Goal: Task Accomplishment & Management: Complete application form

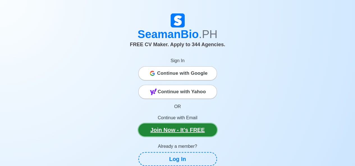
click at [174, 130] on link "Join Now - It's FREE" at bounding box center [177, 130] width 79 height 13
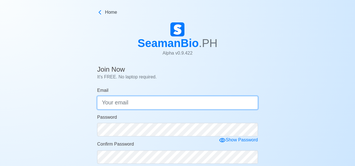
click at [158, 104] on input "Email" at bounding box center [177, 102] width 161 height 13
type input "sunnyrexvalida@gmail.com"
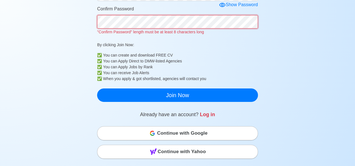
scroll to position [139, 0]
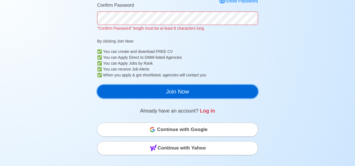
click at [229, 91] on button "Join Now" at bounding box center [177, 91] width 161 height 13
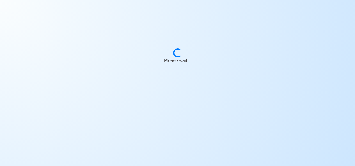
scroll to position [7, 0]
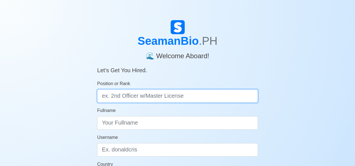
click at [155, 101] on input "Position or Rank" at bounding box center [177, 96] width 161 height 13
type input "e"
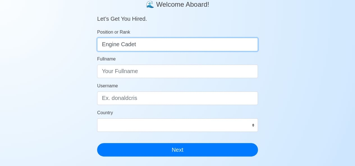
scroll to position [54, 0]
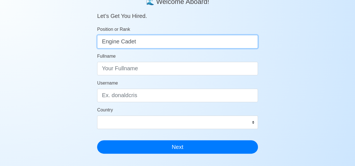
type input "Engine Cadet"
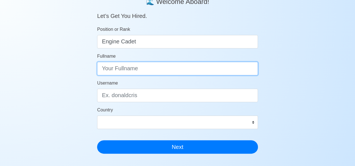
click at [123, 68] on input "Fullname" at bounding box center [177, 68] width 161 height 13
type input "S"
type input "Valida [PERSON_NAME]"
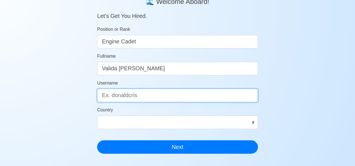
click at [133, 94] on input "Username" at bounding box center [177, 95] width 161 height 13
type input "Sunny"
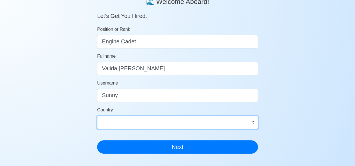
click at [255, 124] on select "Afghanistan Åland Islands Albania Algeria American Samoa Andorra Angola Anguill…" at bounding box center [177, 122] width 161 height 13
click at [161, 124] on select "Afghanistan Åland Islands Albania Algeria American Samoa Andorra Angola Anguill…" at bounding box center [177, 122] width 161 height 13
select select "PH"
click at [97, 116] on select "Afghanistan Åland Islands Albania Algeria American Samoa Andorra Angola Anguill…" at bounding box center [177, 122] width 161 height 13
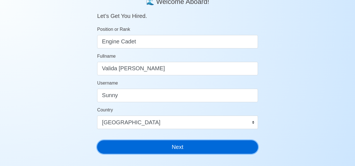
click at [151, 144] on button "Next" at bounding box center [177, 147] width 161 height 13
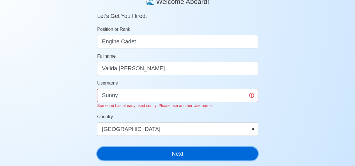
click at [97, 147] on button "Next" at bounding box center [177, 153] width 161 height 13
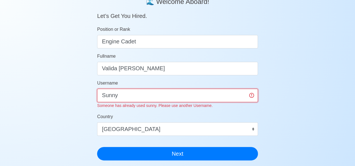
click at [116, 96] on input "Sunny" at bounding box center [177, 95] width 161 height 13
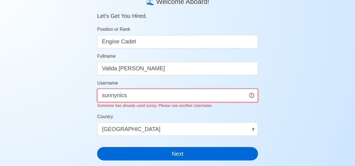
type input "sunnynics"
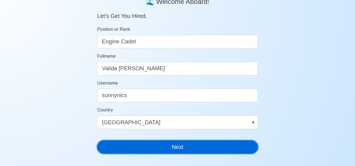
click at [122, 152] on button "Next" at bounding box center [177, 147] width 161 height 13
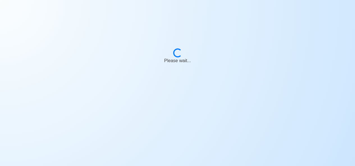
scroll to position [7, 0]
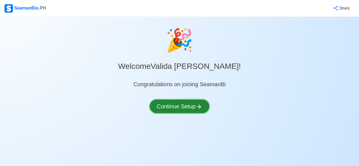
click at [178, 107] on button "Continue Setup" at bounding box center [180, 106] width 60 height 13
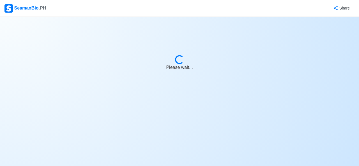
select select "Visible for Hiring"
select select "PH"
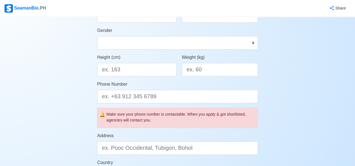
scroll to position [113, 0]
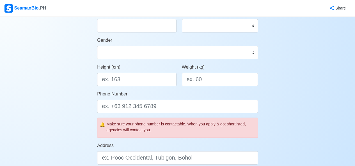
drag, startPoint x: 352, startPoint y: 75, endPoint x: 355, endPoint y: 65, distance: 10.2
click at [355, 65] on div "Account Setup Your Job Status Onboard Actively Looking for Job Not Looking for …" at bounding box center [177, 150] width 355 height 492
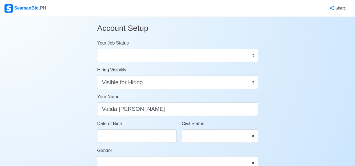
scroll to position [0, 0]
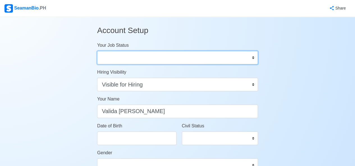
click at [255, 58] on select "Onboard Actively Looking for Job Not Looking for Job" at bounding box center [177, 57] width 161 height 13
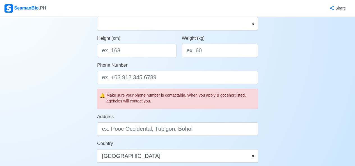
scroll to position [355, 0]
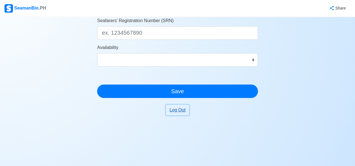
click at [177, 111] on button "Log Out" at bounding box center [177, 110] width 23 height 11
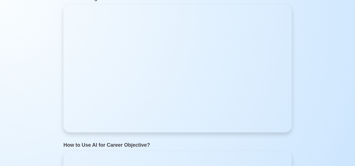
scroll to position [2019, 0]
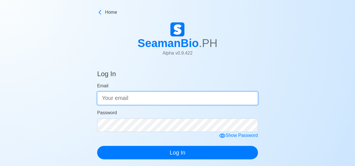
click at [162, 95] on input "Email" at bounding box center [177, 98] width 161 height 13
type input "sunnyrexvalida@gmail.com"
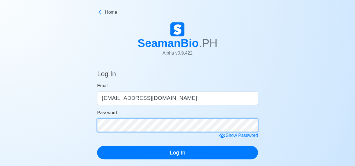
click button "Log In" at bounding box center [177, 152] width 161 height 13
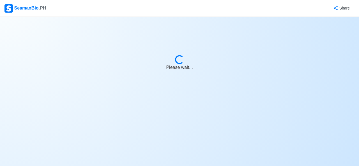
select select "Visible for Hiring"
select select "PH"
